Goal: Information Seeking & Learning: Learn about a topic

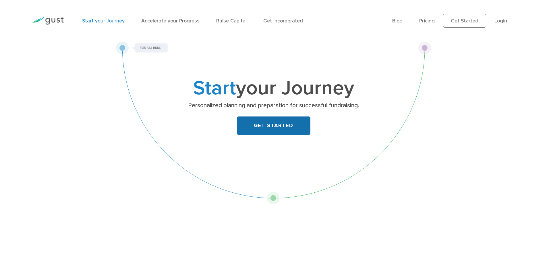
click at [278, 127] on link "GET STARTED" at bounding box center [274, 125] width 74 height 18
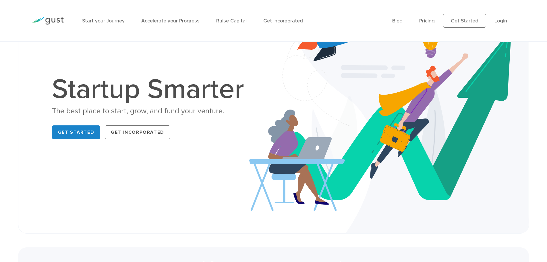
scroll to position [86, 0]
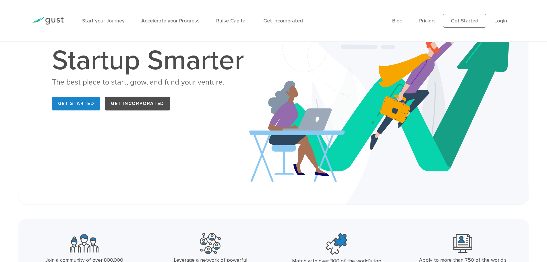
click at [152, 102] on link "Get Incorporated" at bounding box center [138, 104] width 66 height 14
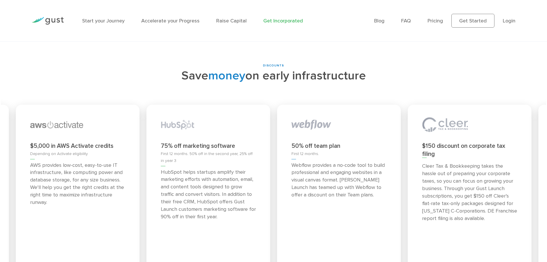
scroll to position [2557, 0]
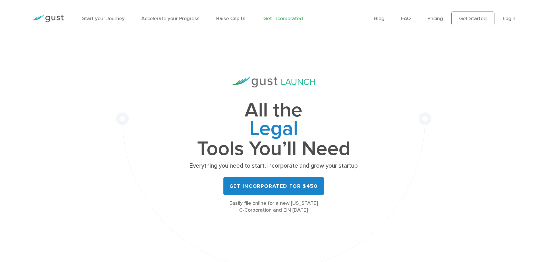
scroll to position [0, 0]
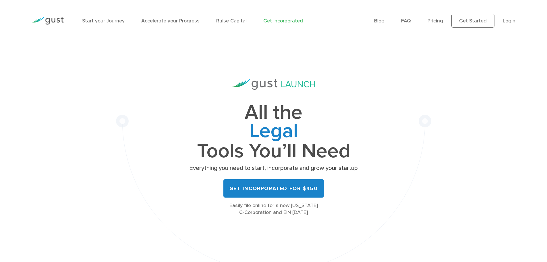
click at [237, 17] on li "Raise Capital" at bounding box center [231, 21] width 30 height 8
click at [233, 21] on link "Raise Capital" at bounding box center [231, 21] width 30 height 6
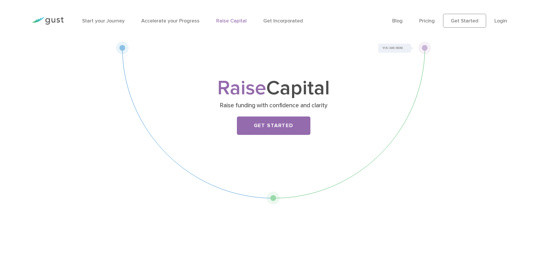
click at [169, 24] on li "Accelerate your Progress" at bounding box center [170, 21] width 58 height 8
click at [169, 21] on link "Accelerate your Progress" at bounding box center [170, 21] width 58 height 6
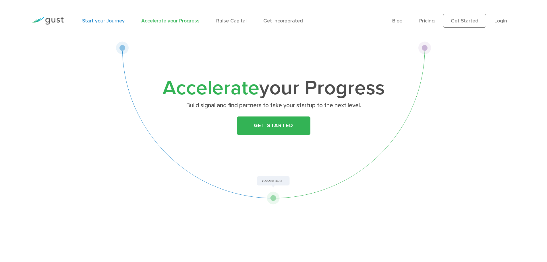
click at [101, 22] on link "Start your Journey" at bounding box center [103, 21] width 43 height 6
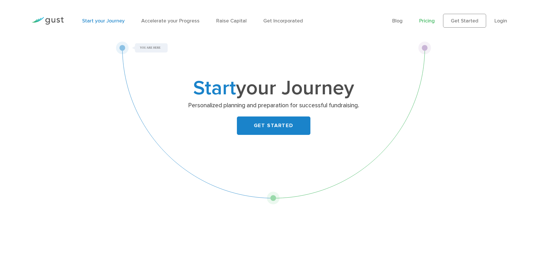
click at [428, 21] on link "Pricing" at bounding box center [428, 21] width 16 height 6
